Goal: Task Accomplishment & Management: Manage account settings

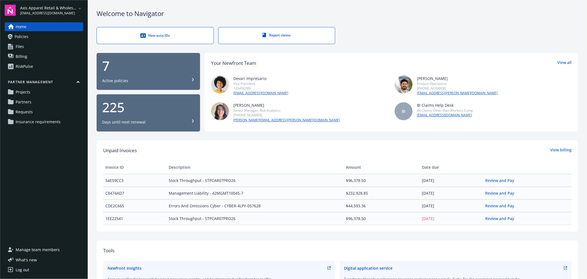
click at [79, 9] on icon "arrowDropDown" at bounding box center [80, 8] width 7 height 7
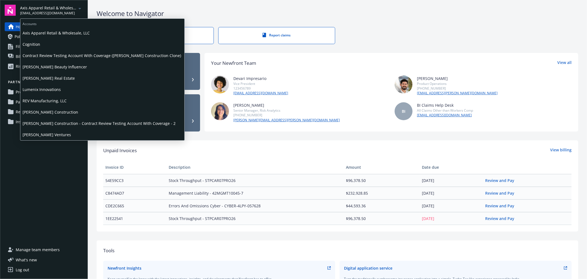
click at [34, 45] on span "Cognition" at bounding box center [103, 44] width 160 height 11
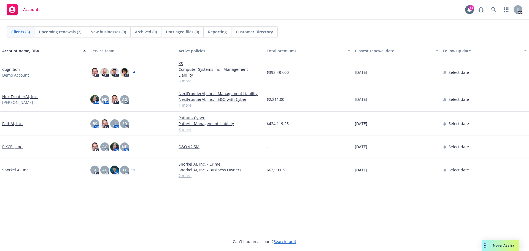
click at [9, 67] on link "Cognition" at bounding box center [11, 69] width 18 height 6
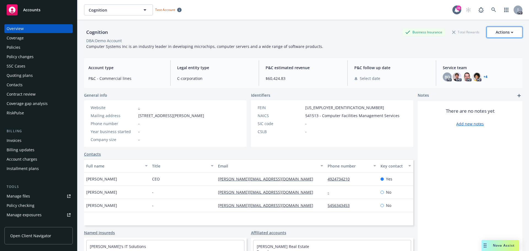
click at [506, 35] on div "Actions" at bounding box center [504, 32] width 18 height 10
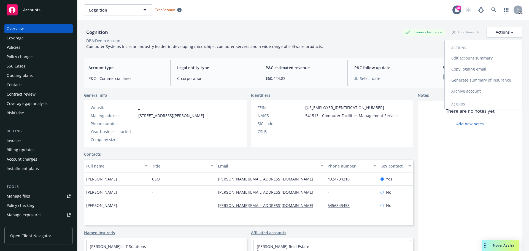
click at [481, 60] on link "Edit account summary" at bounding box center [482, 58] width 77 height 11
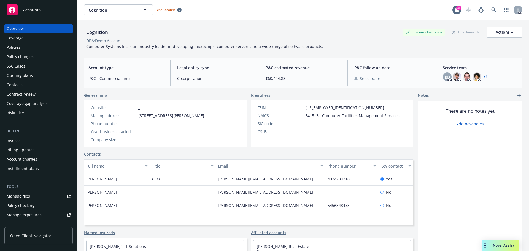
select select "US"
select select "C-corporation"
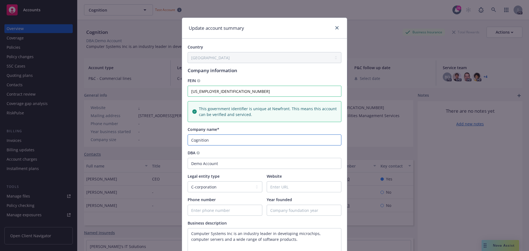
drag, startPoint x: 215, startPoint y: 140, endPoint x: 184, endPoint y: 139, distance: 30.6
click at [184, 139] on div "Country Afghanistan Albania Algeria American Samoa Andorra Angola Anguilla Anta…" at bounding box center [264, 222] width 165 height 366
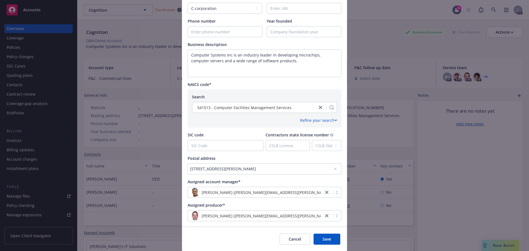
scroll to position [184, 0]
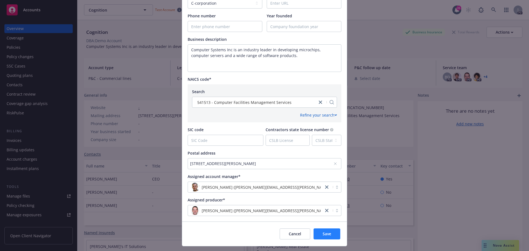
type input "[DOMAIN_NAME]"
click at [319, 233] on button "Save" at bounding box center [326, 233] width 27 height 11
